Goal: Transaction & Acquisition: Purchase product/service

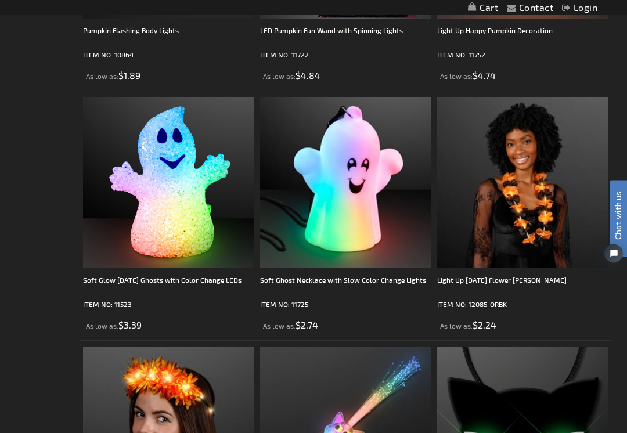
scroll to position [2983, 0]
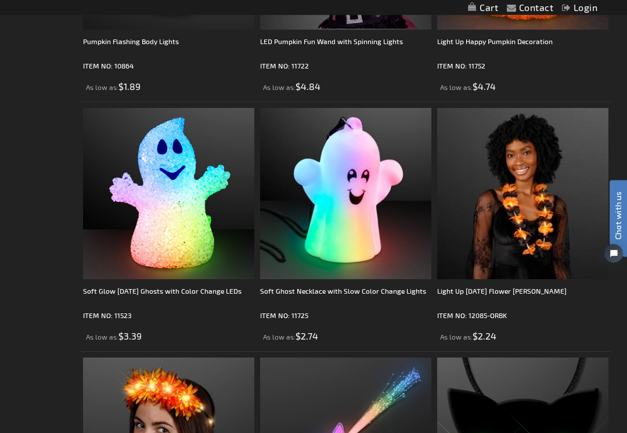
click at [356, 288] on div "Soft Ghost Necklace with Slow Color Change Lights" at bounding box center [345, 297] width 171 height 23
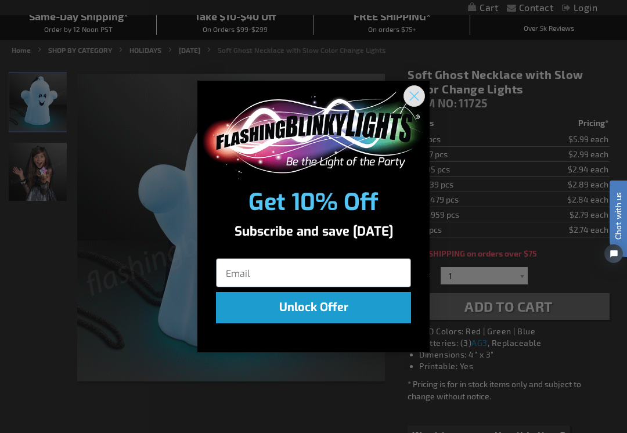
click at [423, 96] on icon "Close dialog" at bounding box center [414, 96] width 20 height 20
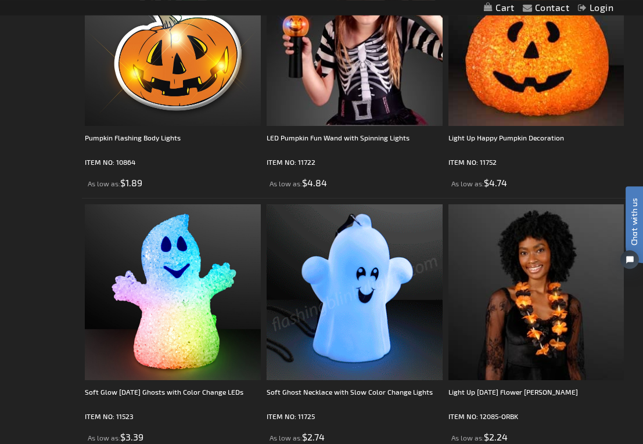
scroll to position [2935, 0]
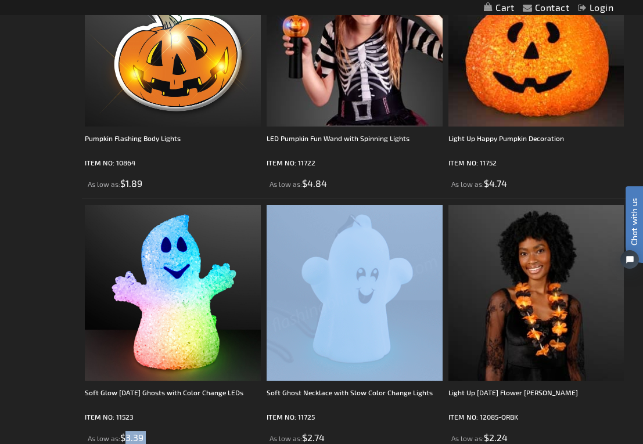
click at [627, 343] on div "Contact Compare Products Login Skip to Content My Cart My Cart Close You have n…" at bounding box center [321, 16] width 643 height 5902
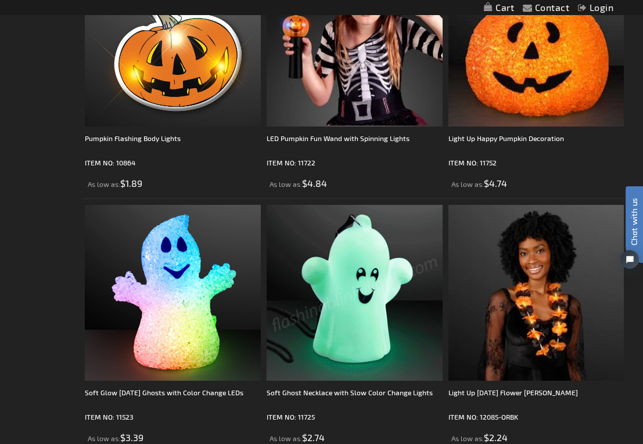
click at [375, 391] on div "Soft Ghost Necklace with Slow Color Change Lights" at bounding box center [355, 398] width 176 height 23
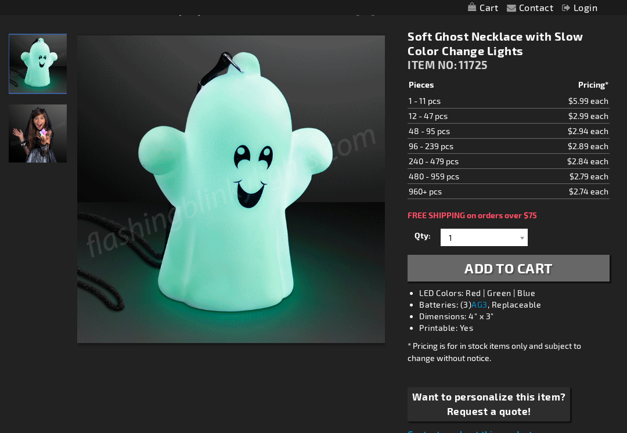
click at [526, 239] on div at bounding box center [522, 237] width 12 height 17
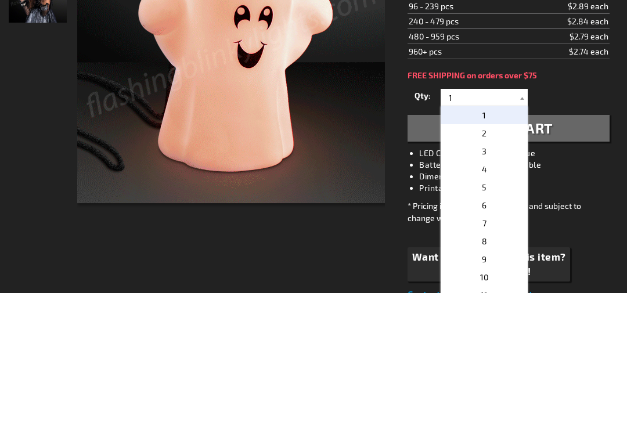
click at [523, 229] on div at bounding box center [522, 237] width 12 height 17
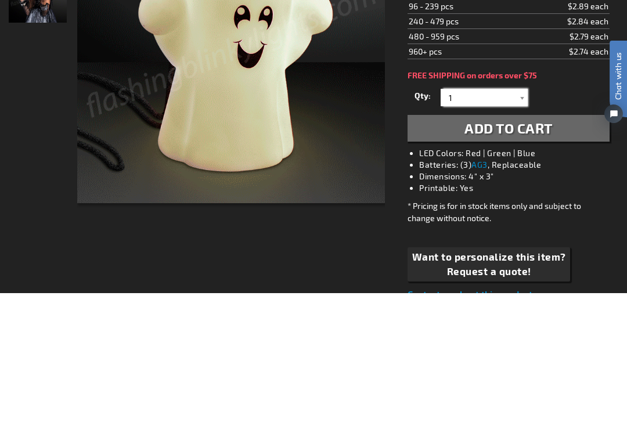
click at [513, 229] on input "1" at bounding box center [486, 237] width 84 height 17
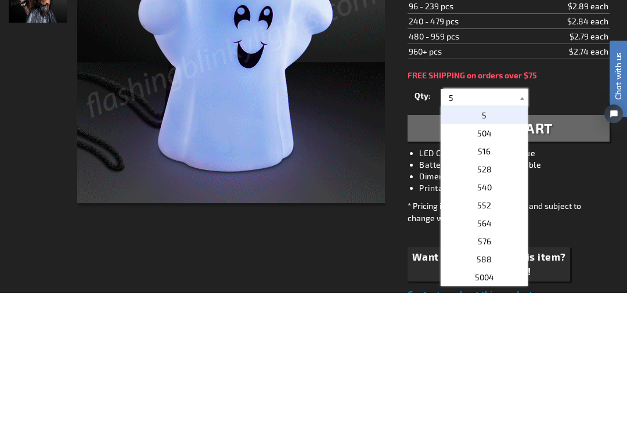
type input "5"
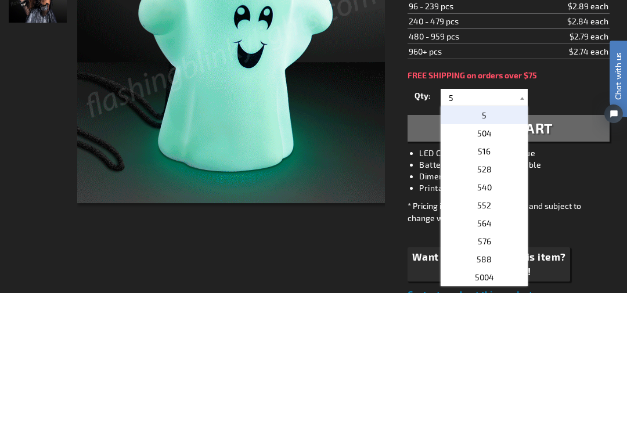
click at [506, 246] on p "5" at bounding box center [484, 255] width 87 height 18
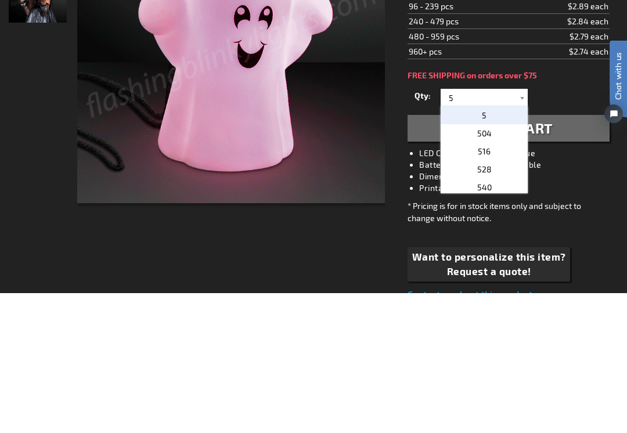
scroll to position [283, 0]
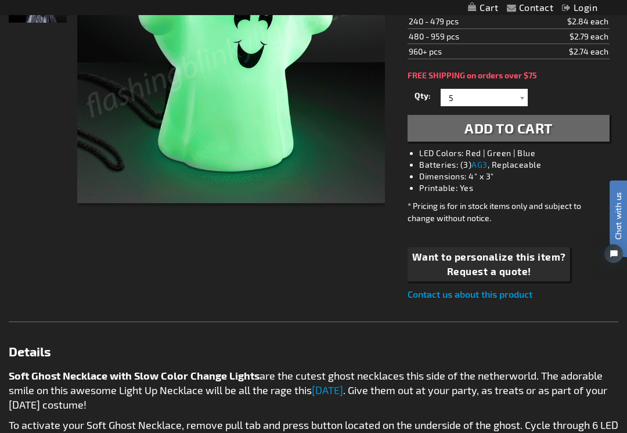
click at [527, 128] on span "Add to Cart" at bounding box center [509, 128] width 88 height 17
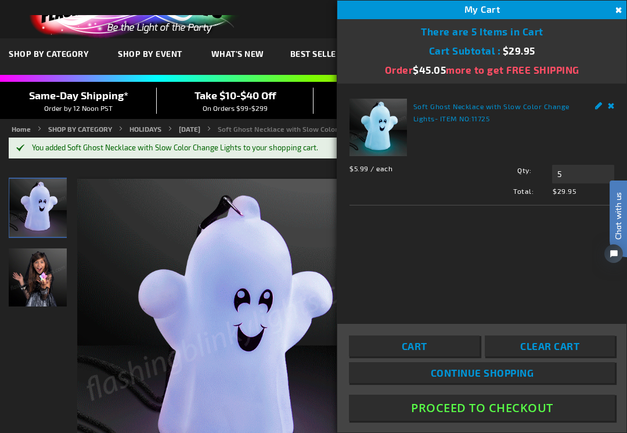
scroll to position [0, 0]
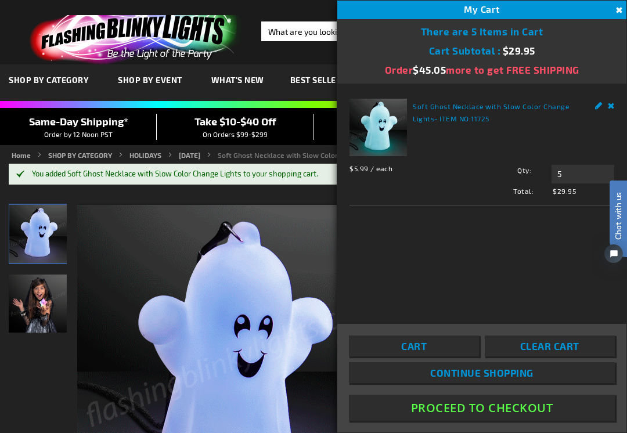
click at [527, 369] on span "Continue Shopping" at bounding box center [481, 373] width 103 height 12
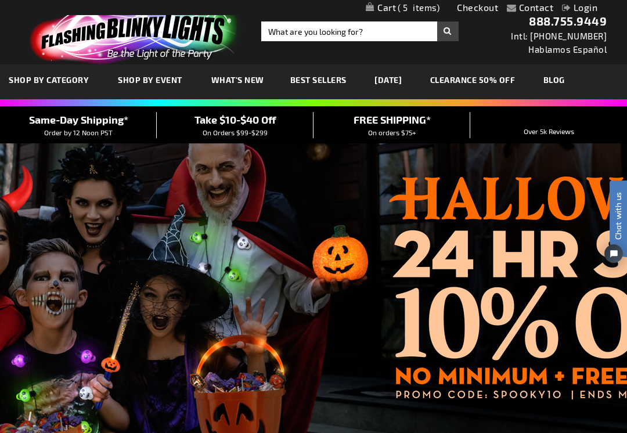
click at [327, 285] on div at bounding box center [313, 288] width 592 height 29
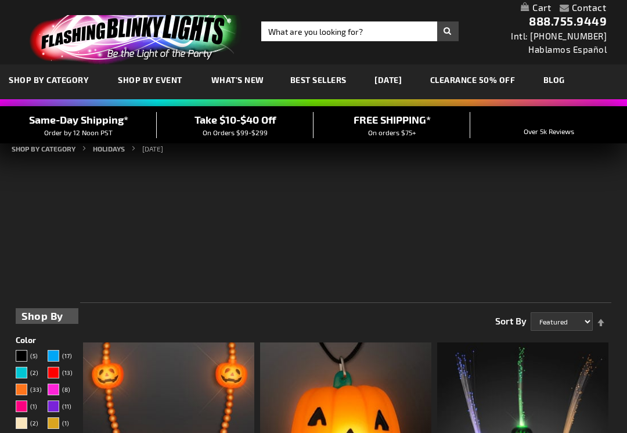
scroll to position [31, 0]
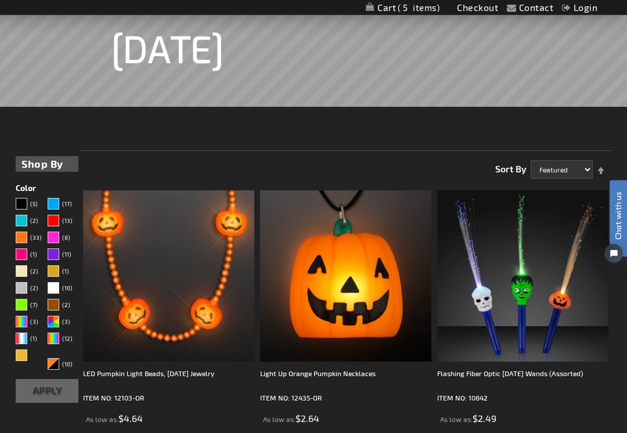
scroll to position [160, 0]
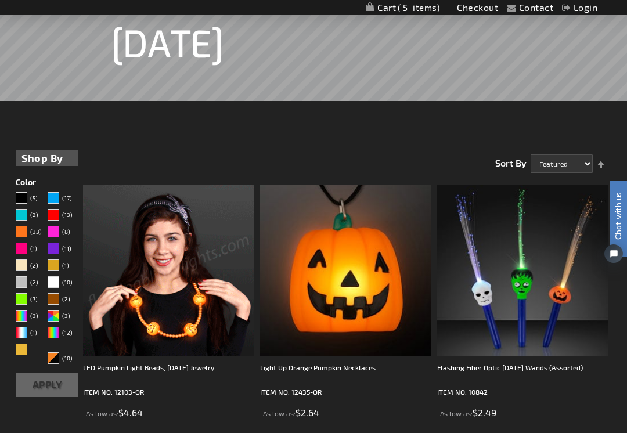
click at [165, 347] on img at bounding box center [168, 270] width 171 height 171
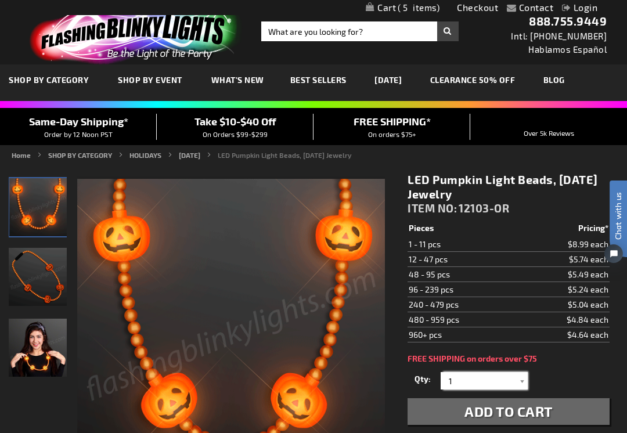
click at [514, 376] on input "1" at bounding box center [486, 380] width 84 height 17
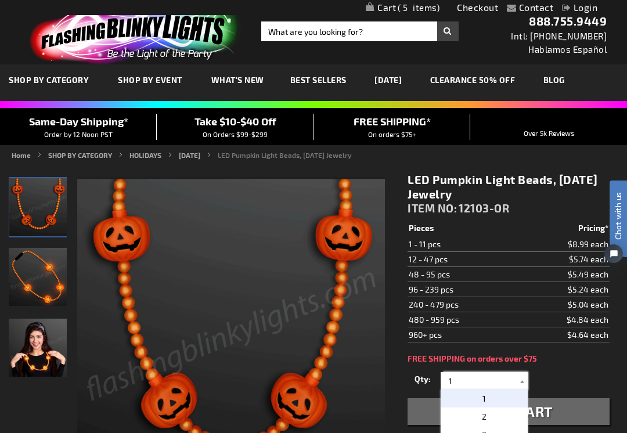
scroll to position [46, 0]
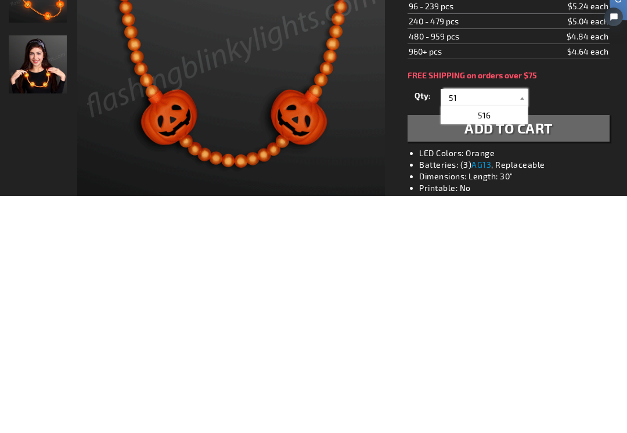
click at [469, 326] on input "51" at bounding box center [486, 334] width 84 height 17
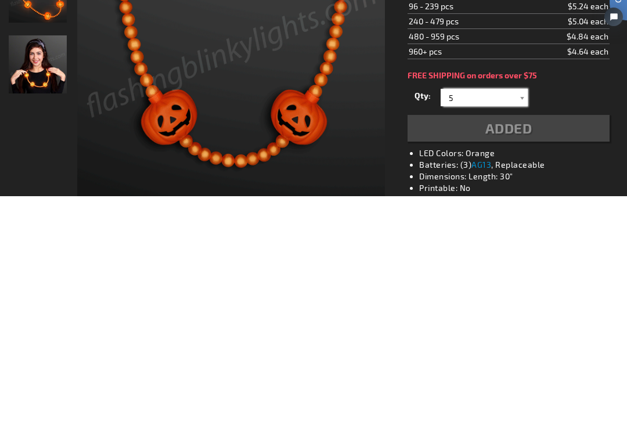
type input "5"
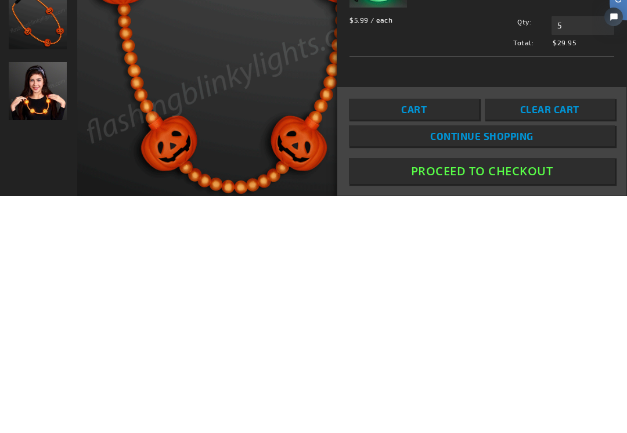
click at [449, 336] on link "Cart" at bounding box center [414, 346] width 130 height 21
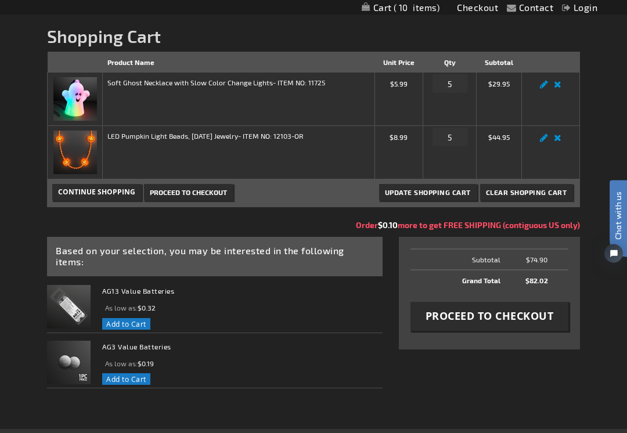
scroll to position [129, 0]
click at [142, 375] on span "Add to Cart" at bounding box center [126, 379] width 40 height 9
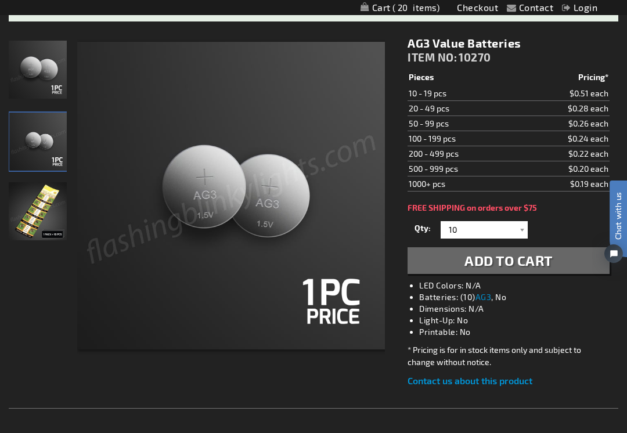
click at [539, 258] on span "Add to Cart" at bounding box center [509, 260] width 88 height 17
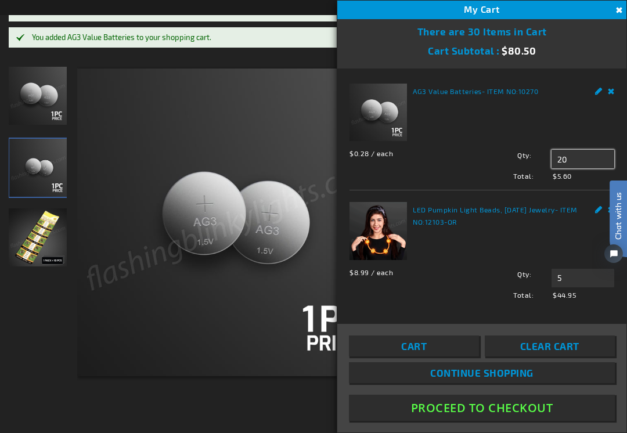
click at [582, 160] on input "20" at bounding box center [583, 159] width 63 height 19
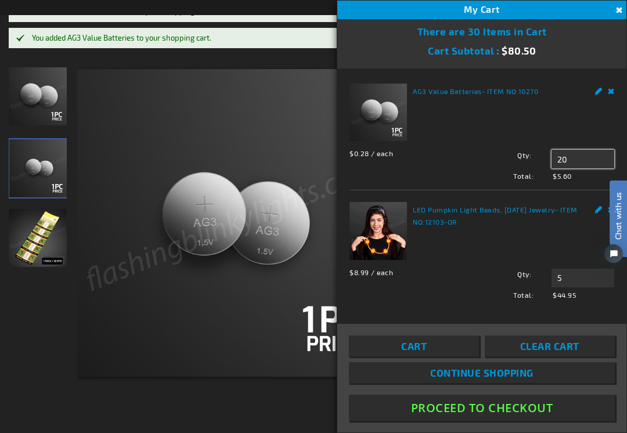
type input "2"
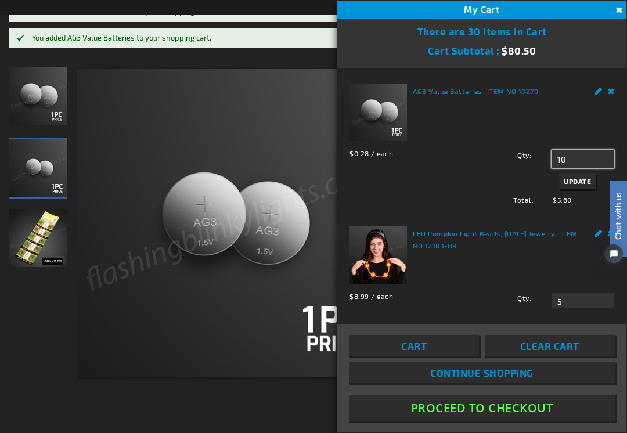
scroll to position [24, 0]
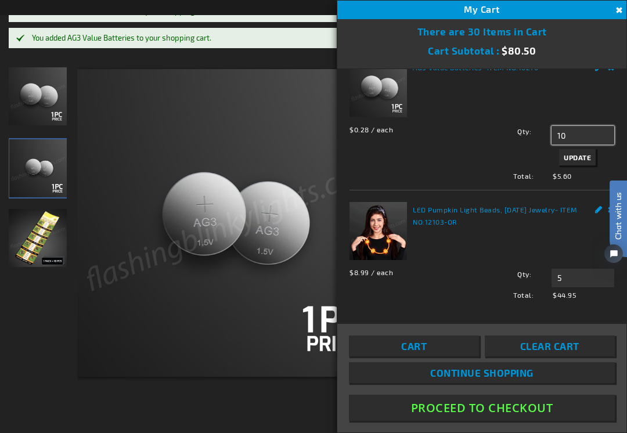
type input "10"
click at [586, 161] on button "Update" at bounding box center [577, 157] width 37 height 16
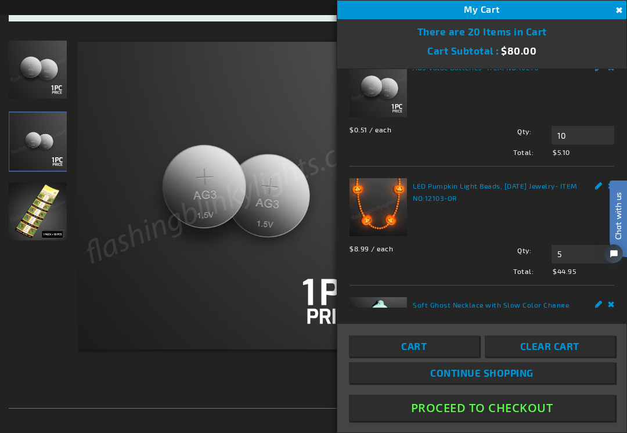
scroll to position [0, 0]
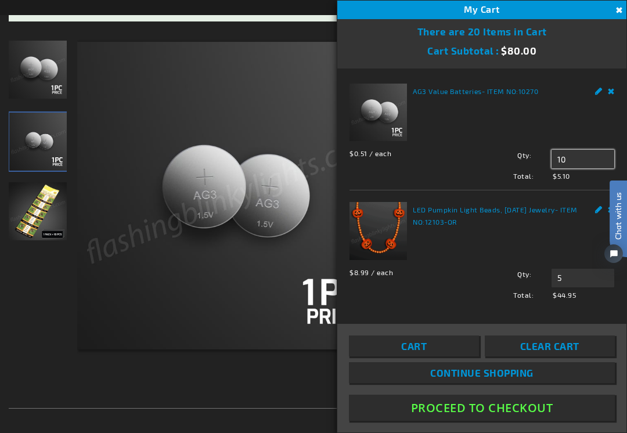
click at [585, 161] on input "10" at bounding box center [583, 159] width 63 height 19
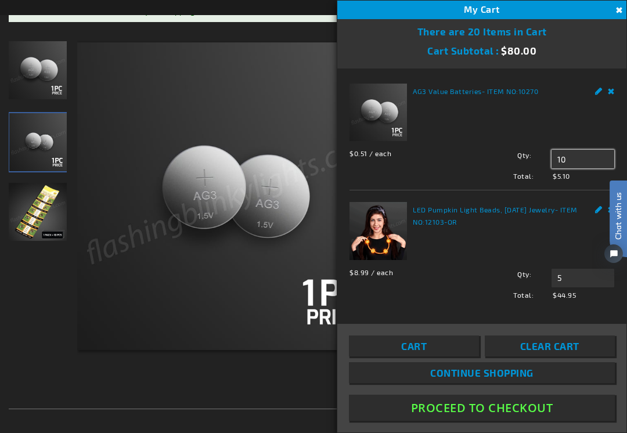
type input "1"
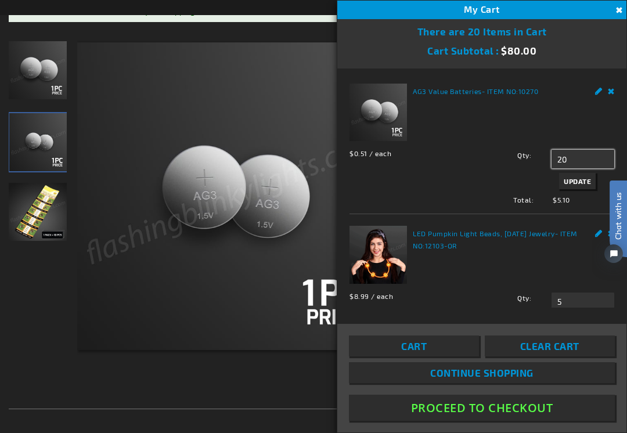
type input "20"
click at [584, 182] on span "Update" at bounding box center [577, 181] width 27 height 8
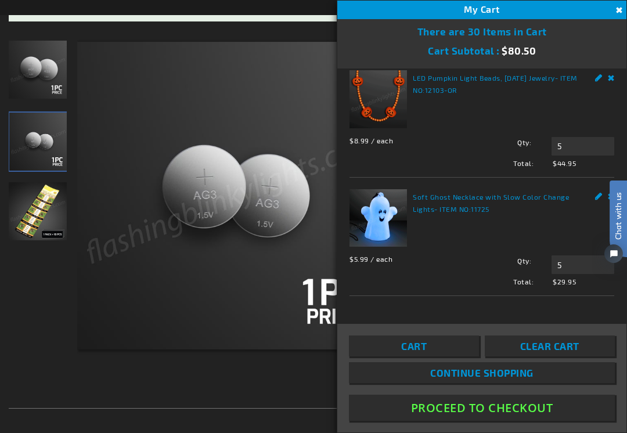
scroll to position [131, 0]
click at [498, 420] on button "Proceed To Checkout" at bounding box center [482, 408] width 266 height 26
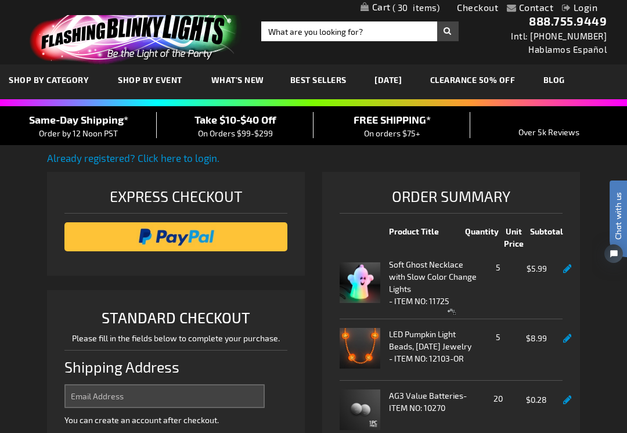
scroll to position [290, 0]
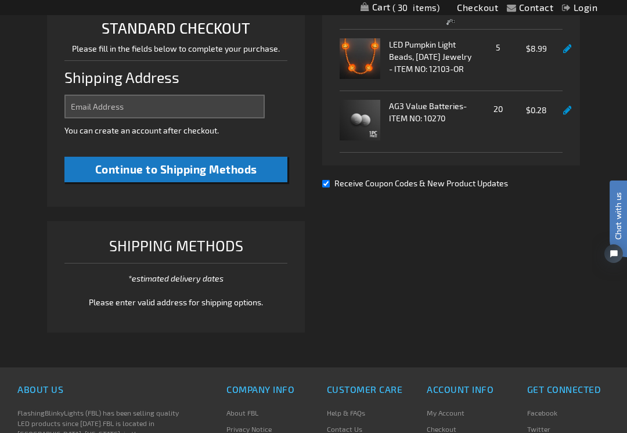
select select "US"
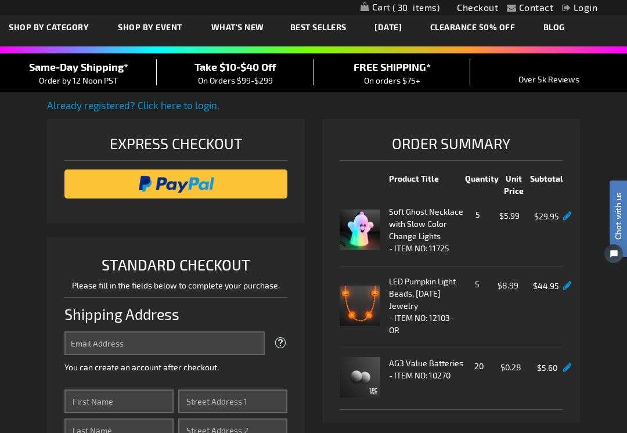
scroll to position [57, 0]
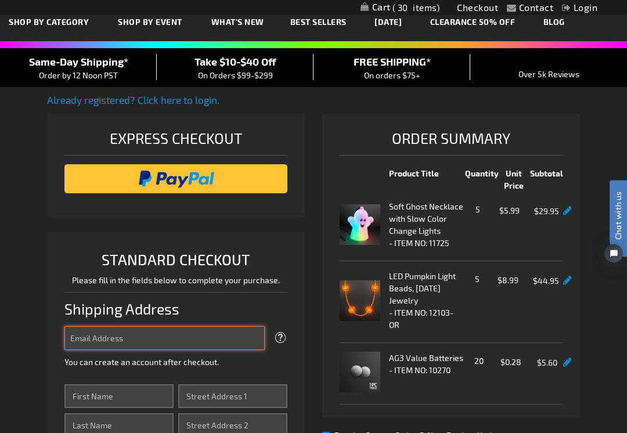
click at [147, 337] on input "Email Address" at bounding box center [164, 339] width 200 height 24
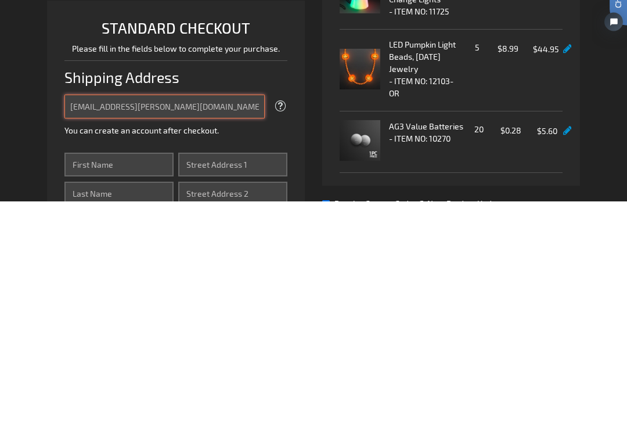
type input "kevinmccann@cox.net"
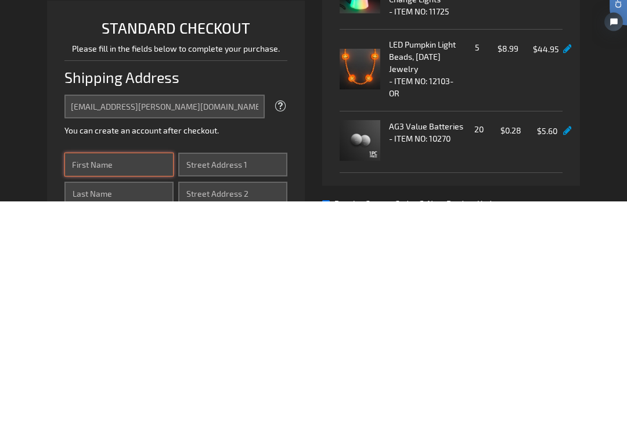
click at [124, 385] on input "First Name" at bounding box center [118, 397] width 109 height 24
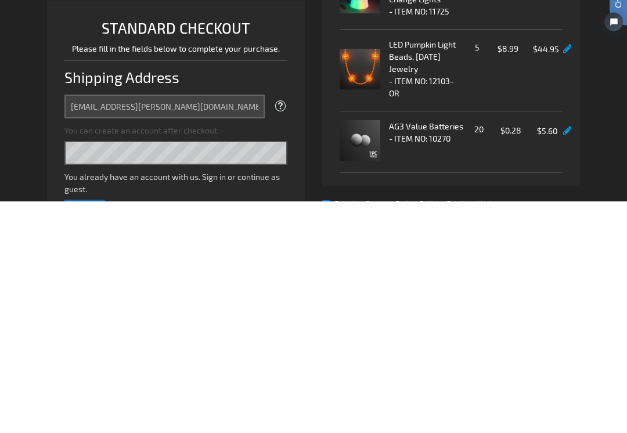
scroll to position [203, 0]
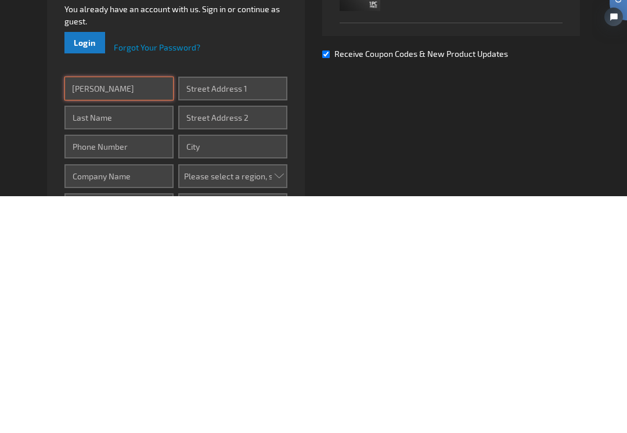
type input "Kevin"
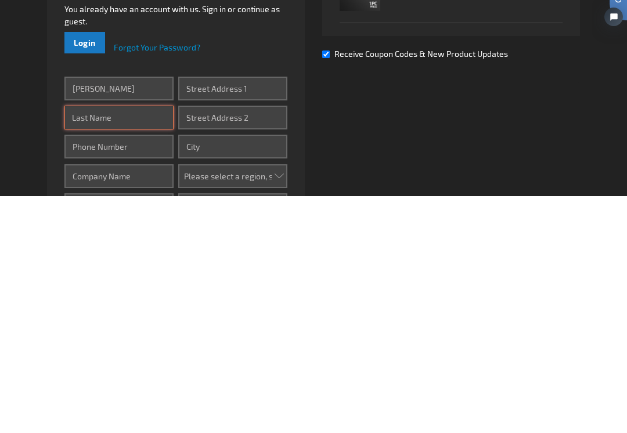
click at [127, 343] on input "Last Name" at bounding box center [118, 355] width 109 height 24
type input "McCann"
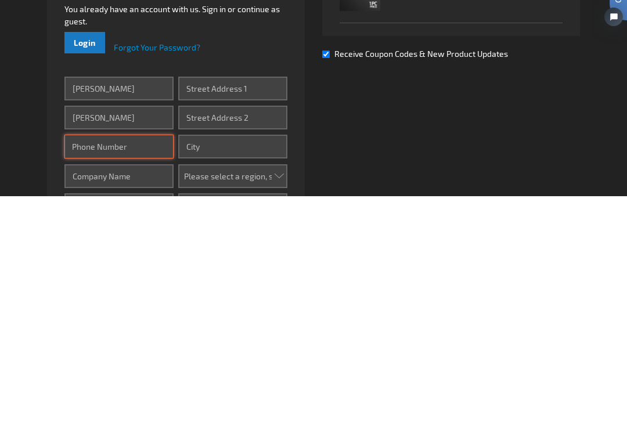
click at [145, 372] on input "Phone Number" at bounding box center [118, 384] width 109 height 24
type input "6"
type input "5049391314"
click at [217, 314] on input "Street Address: Line 1" at bounding box center [232, 326] width 109 height 24
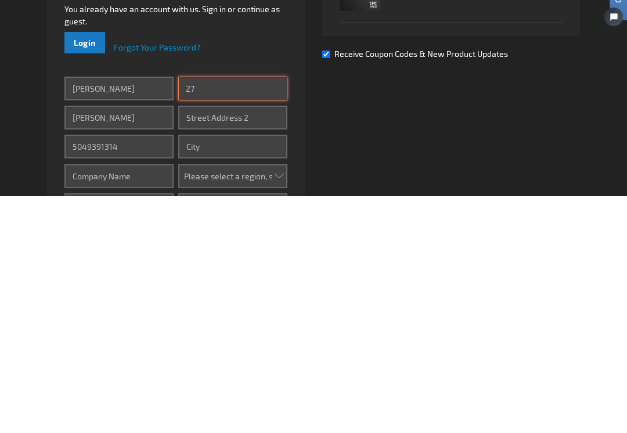
type input "2"
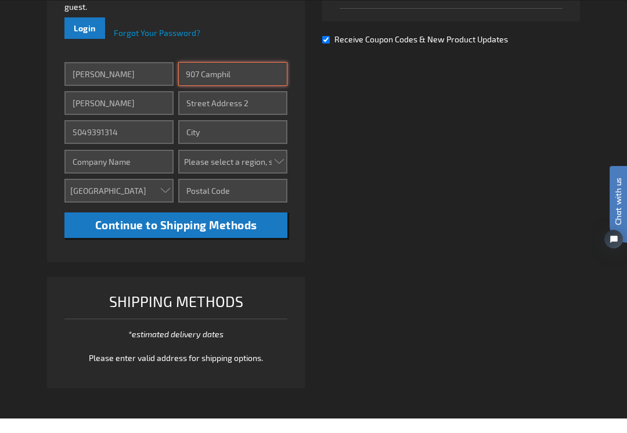
type input "907 Camphil"
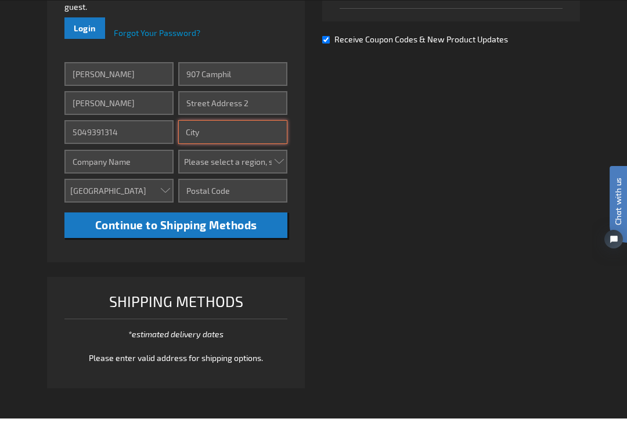
click at [228, 135] on input "City" at bounding box center [232, 147] width 109 height 24
type input "Abita Springs"
click at [276, 164] on select "Please select a region, state or province. Alabama Alaska Arizona Arkansas Cali…" at bounding box center [232, 176] width 109 height 24
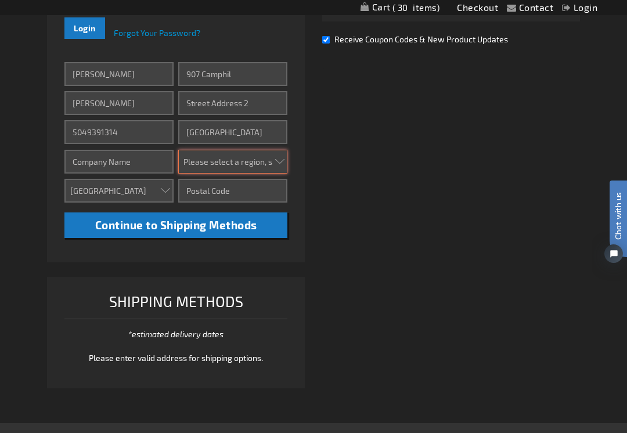
select select "28"
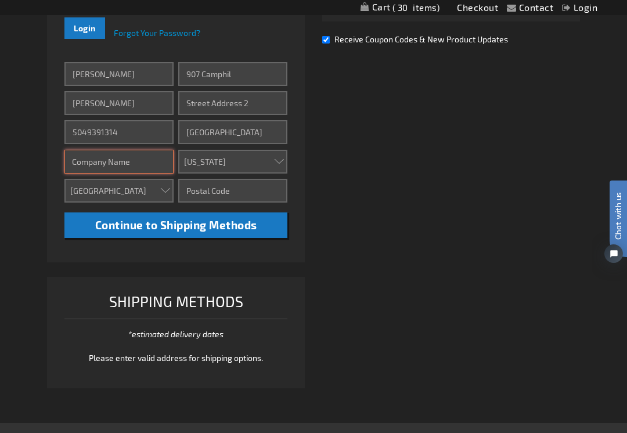
click at [132, 155] on input "Company" at bounding box center [118, 162] width 109 height 24
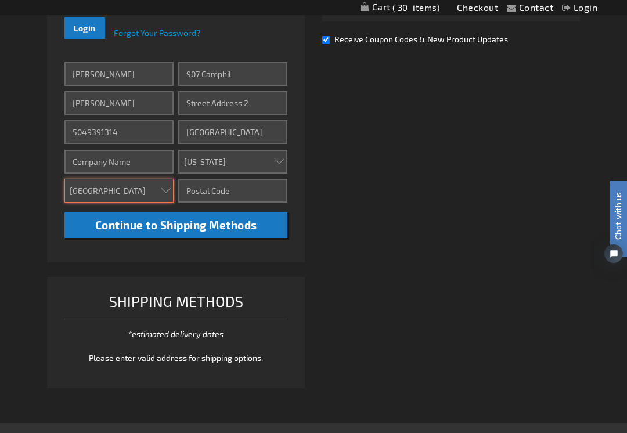
click at [132, 189] on select "Aruba Australia Austria Bahamas Barbados Belgium Belize Bermuda British Virgin …" at bounding box center [118, 191] width 109 height 24
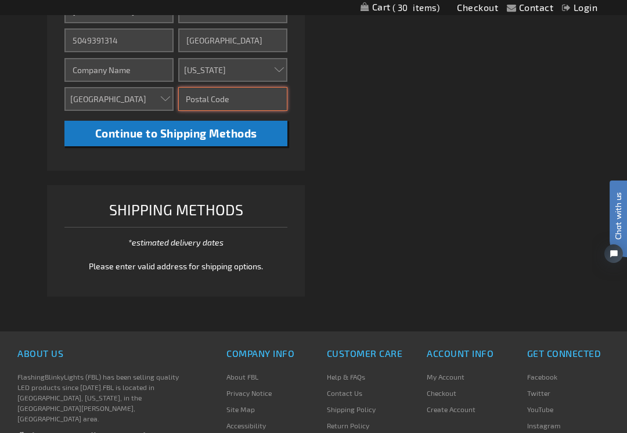
click at [239, 109] on input "Zip/Postal Code" at bounding box center [232, 99] width 109 height 24
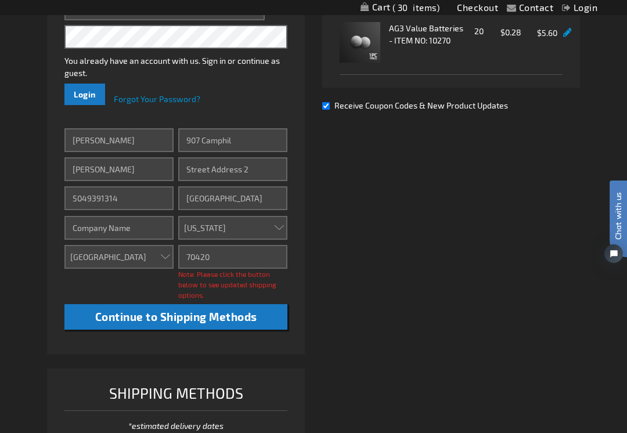
scroll to position [387, 0]
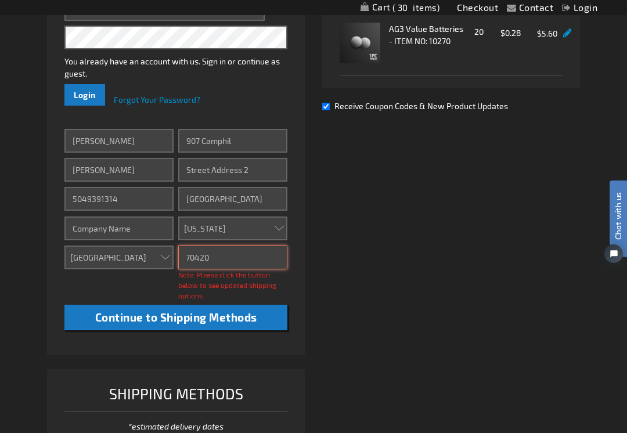
type input "70420"
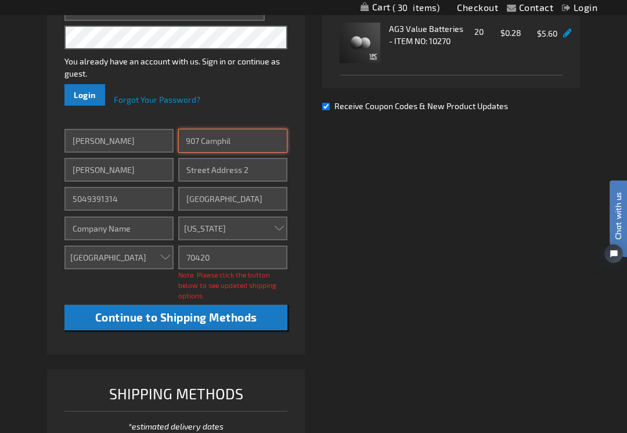
click at [246, 143] on input "907 Camphil" at bounding box center [232, 141] width 109 height 24
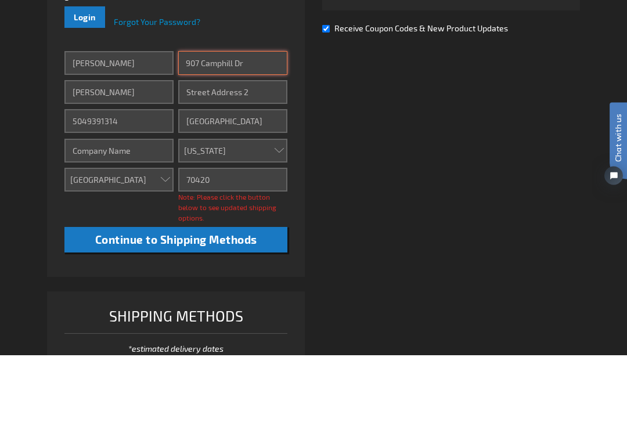
type input "907 Camphill Dr"
click at [326, 103] on input "Receive Coupon Codes & New Product Updates" at bounding box center [326, 107] width 8 height 8
checkbox input "false"
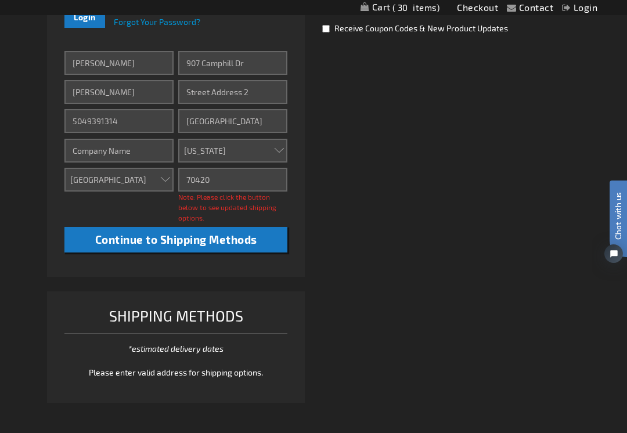
click at [202, 237] on span "Continue to Shipping Methods" at bounding box center [176, 239] width 162 height 13
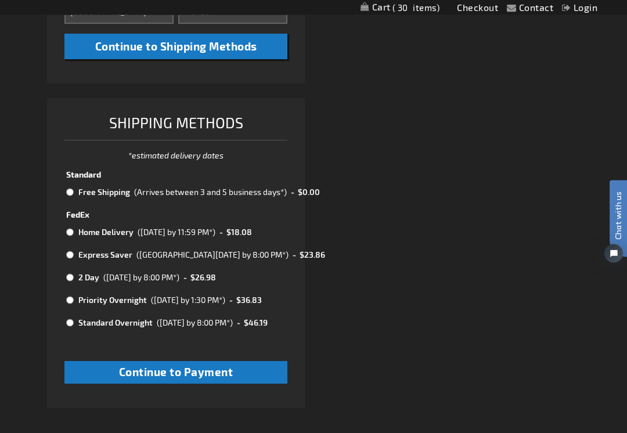
click at [183, 366] on span "Continue to Payment" at bounding box center [176, 372] width 114 height 13
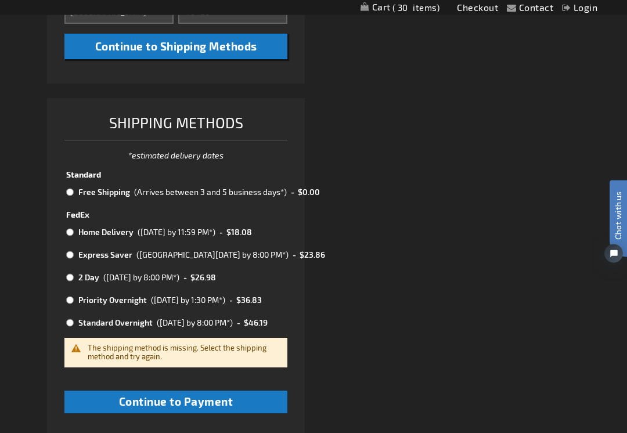
scroll to position [633, 0]
click at [81, 189] on td "Free Shipping" at bounding box center [103, 192] width 56 height 15
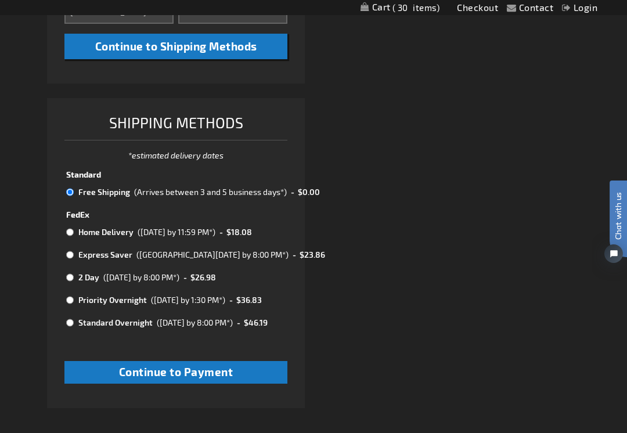
radio input "true"
click at [208, 365] on span "Continue to Payment" at bounding box center [176, 371] width 114 height 13
checkbox input "true"
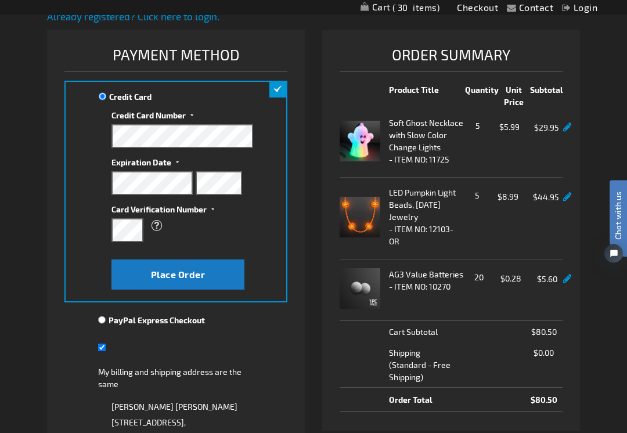
scroll to position [142, 0]
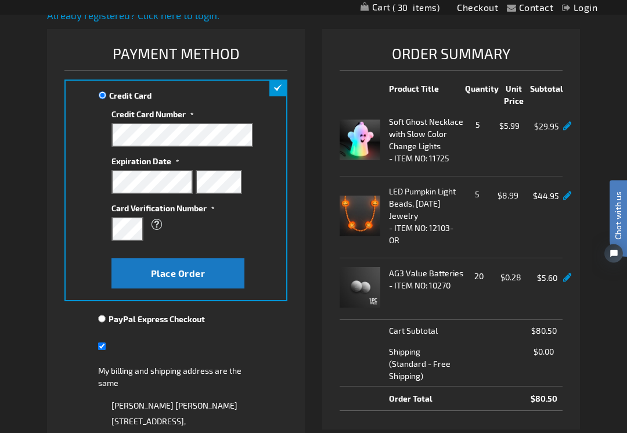
click at [104, 321] on input "PayPal Express Checkout" at bounding box center [102, 319] width 8 height 9
radio input "true"
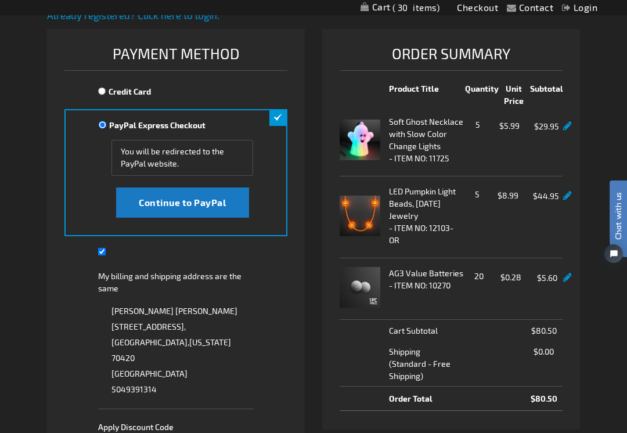
click at [100, 247] on input "My billing and shipping address are the same" at bounding box center [102, 252] width 8 height 24
checkbox input "false"
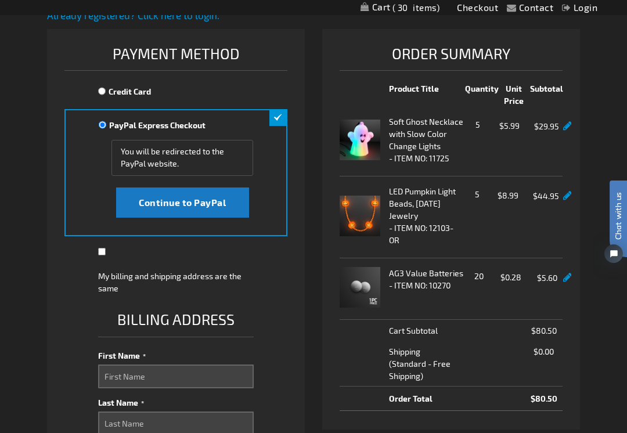
click at [212, 197] on span "Continue to PayPal" at bounding box center [182, 202] width 87 height 11
click at [222, 208] on button "Continue to PayPal" at bounding box center [182, 203] width 133 height 30
